Goal: Transaction & Acquisition: Purchase product/service

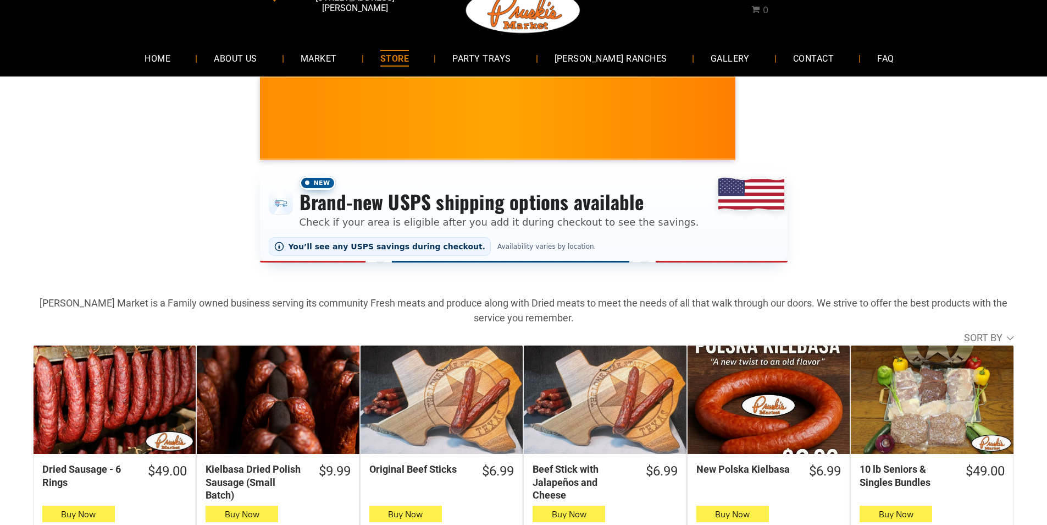
scroll to position [55, 0]
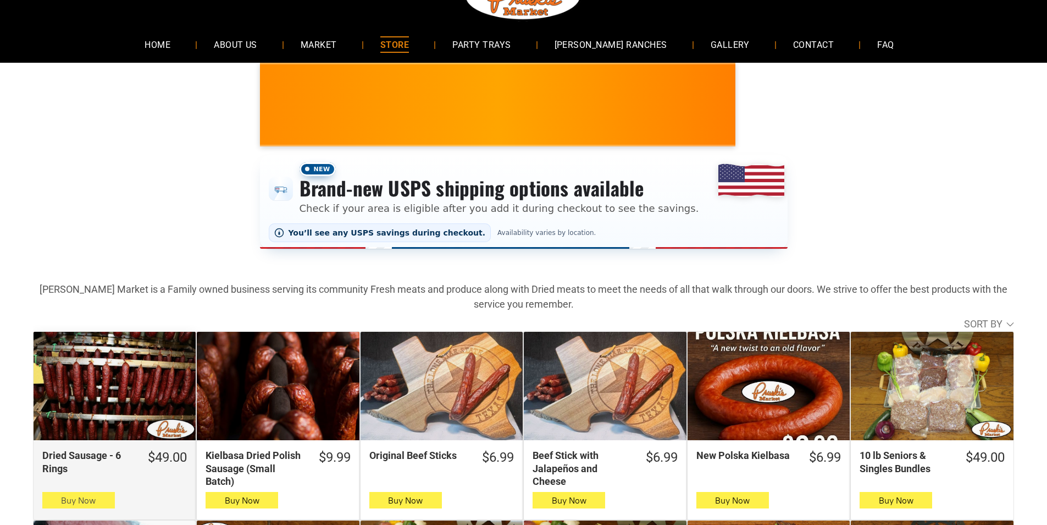
click at [95, 507] on button "Buy Now" at bounding box center [78, 500] width 73 height 16
click at [98, 500] on button "Buy Now" at bounding box center [78, 500] width 73 height 16
click at [50, 500] on button "Buy Now" at bounding box center [78, 500] width 73 height 16
